Goal: Task Accomplishment & Management: Manage account settings

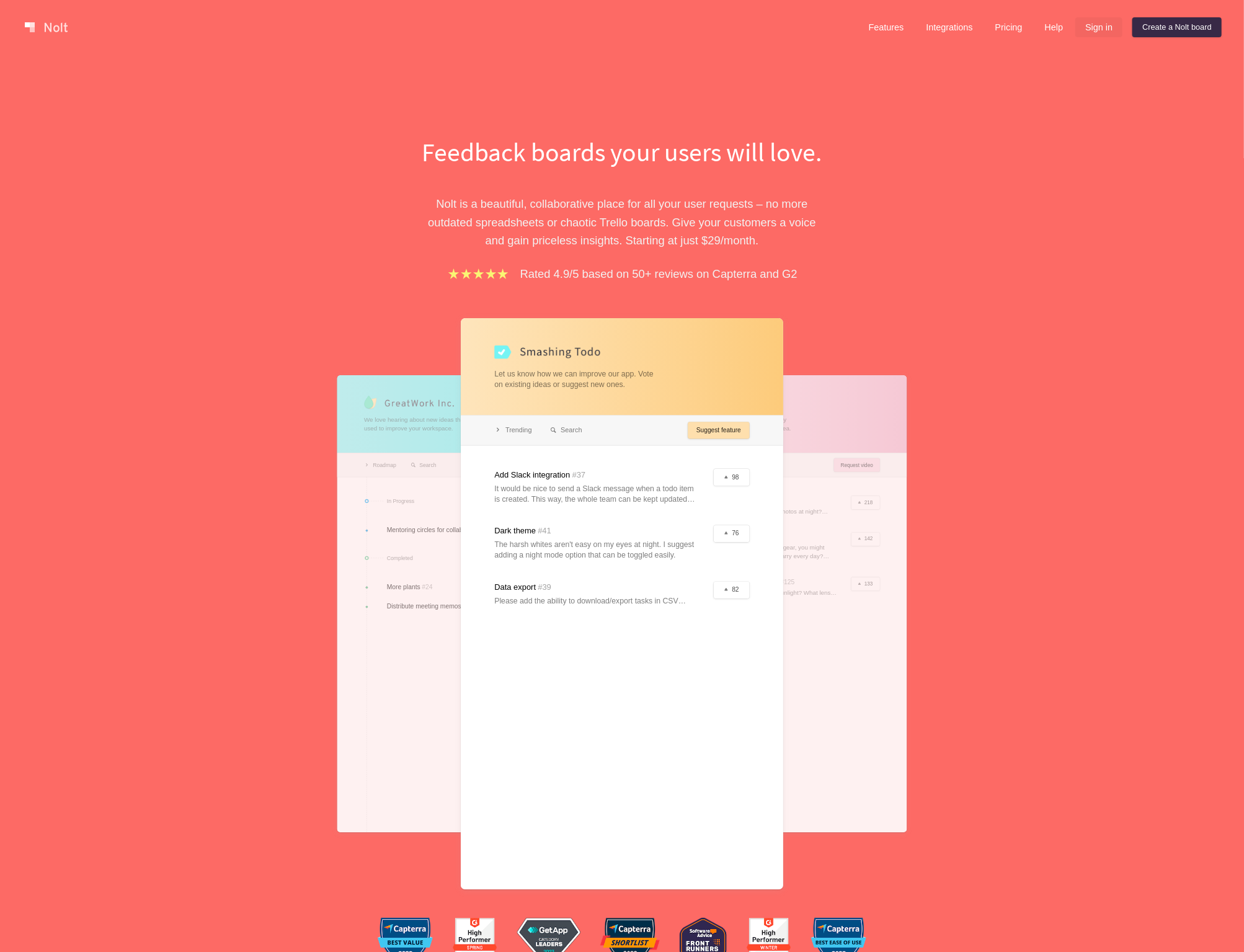
click at [1086, 25] on link "Sign in" at bounding box center [1099, 27] width 47 height 20
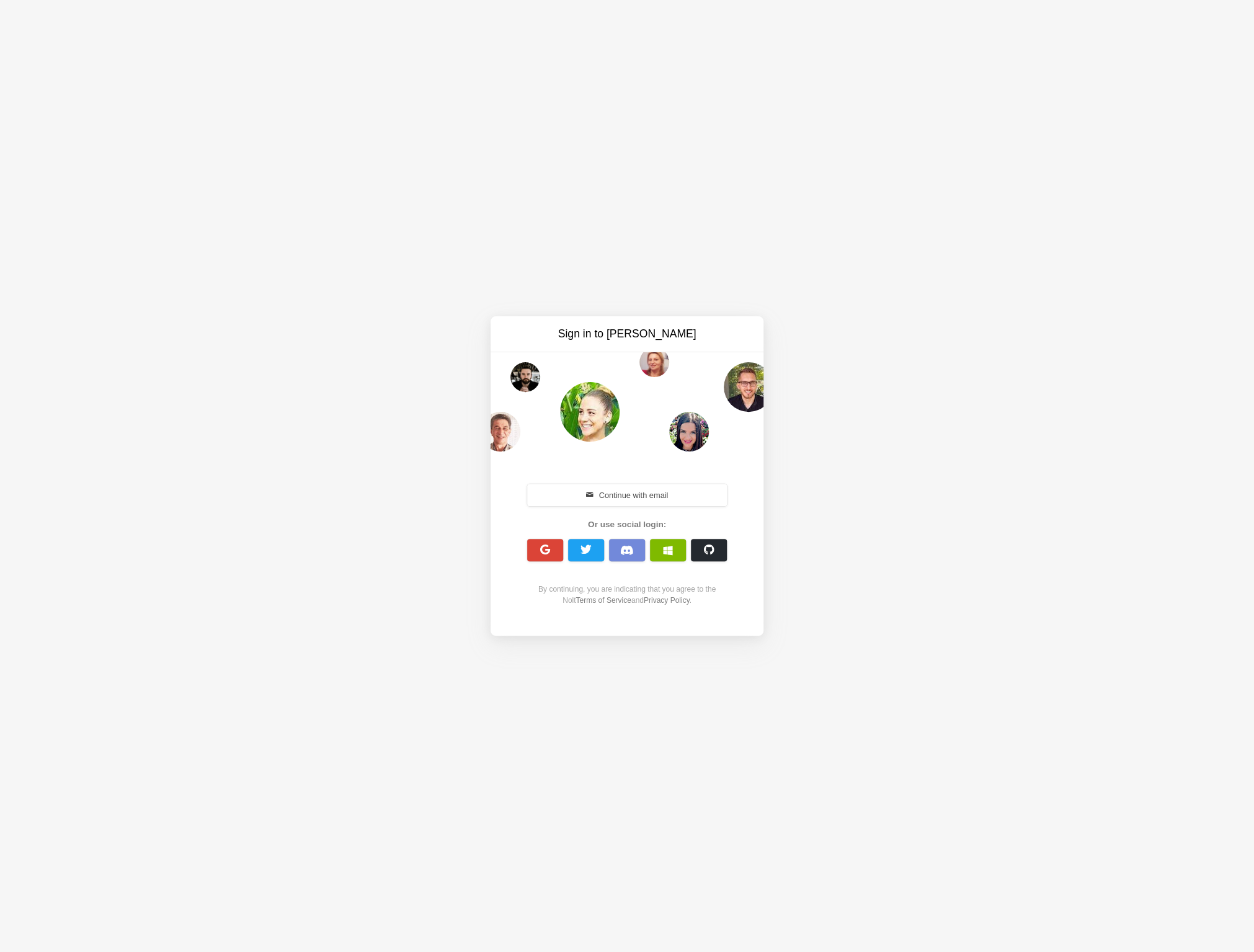
click at [534, 546] on button "button" at bounding box center [545, 550] width 36 height 22
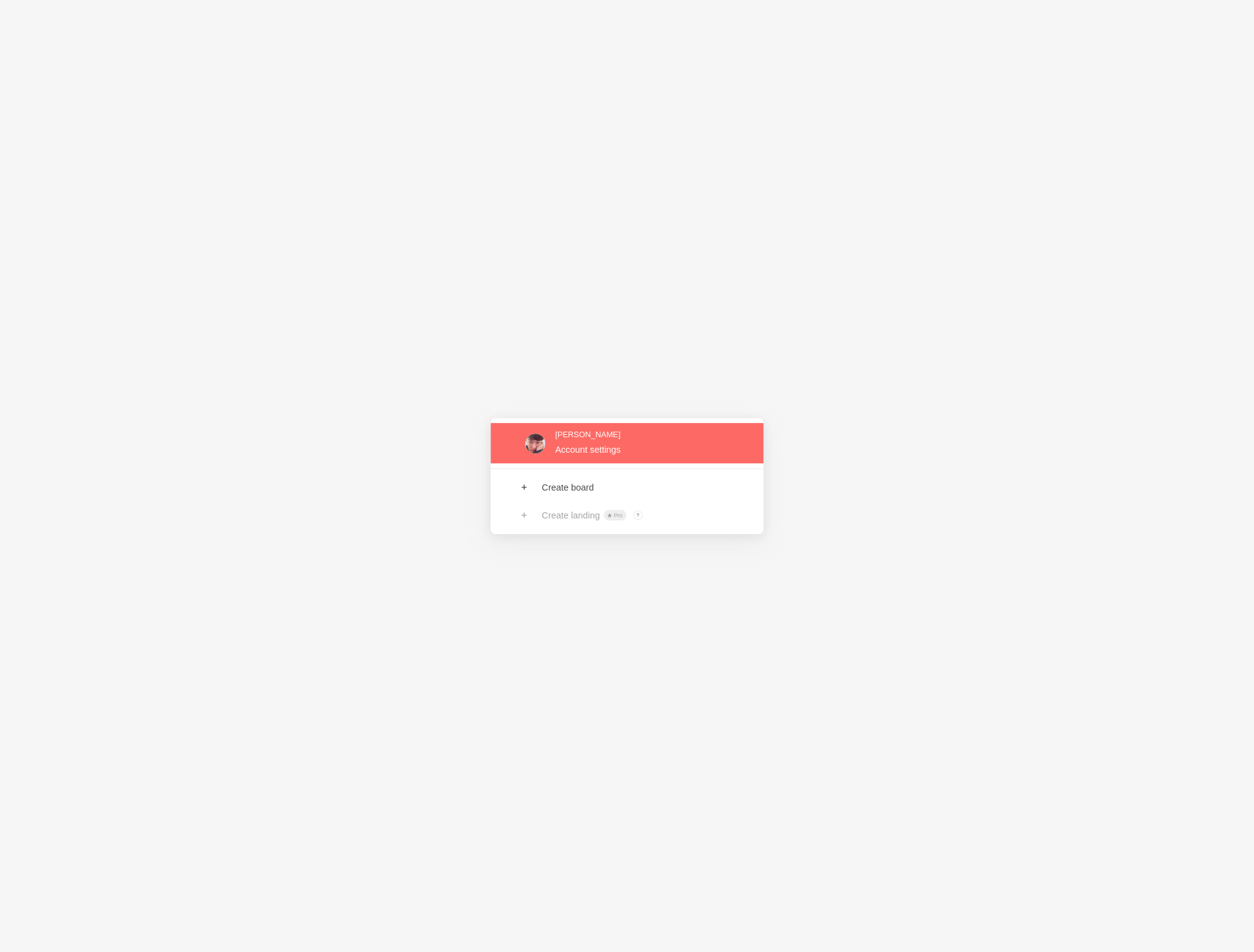
click at [607, 456] on link at bounding box center [627, 443] width 273 height 41
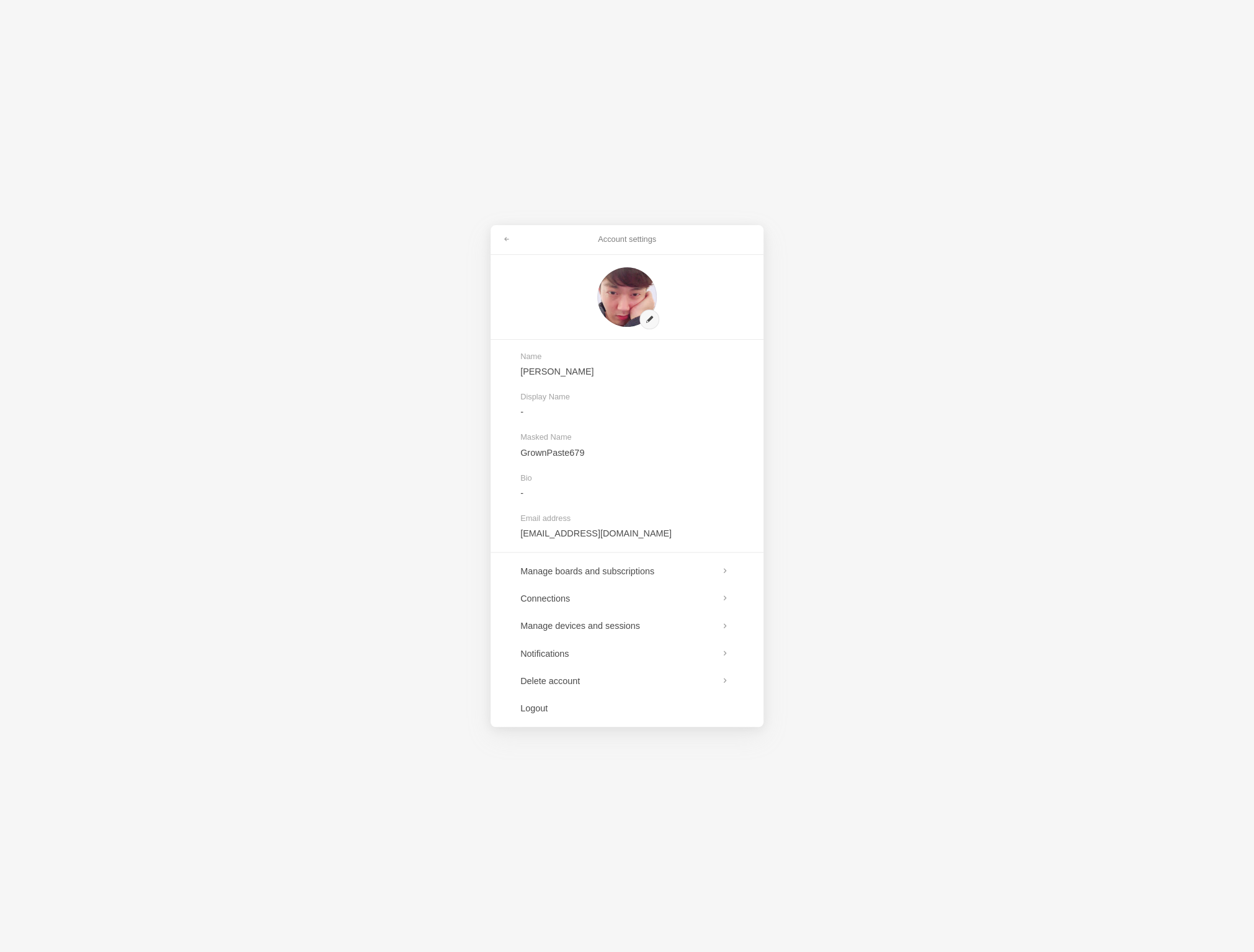
click at [997, 507] on div "Account settings Name JI HUN Chang Display Name - Masked Name GrownPaste679 Bio…" at bounding box center [627, 476] width 1254 height 952
